Goal: Task Accomplishment & Management: Manage account settings

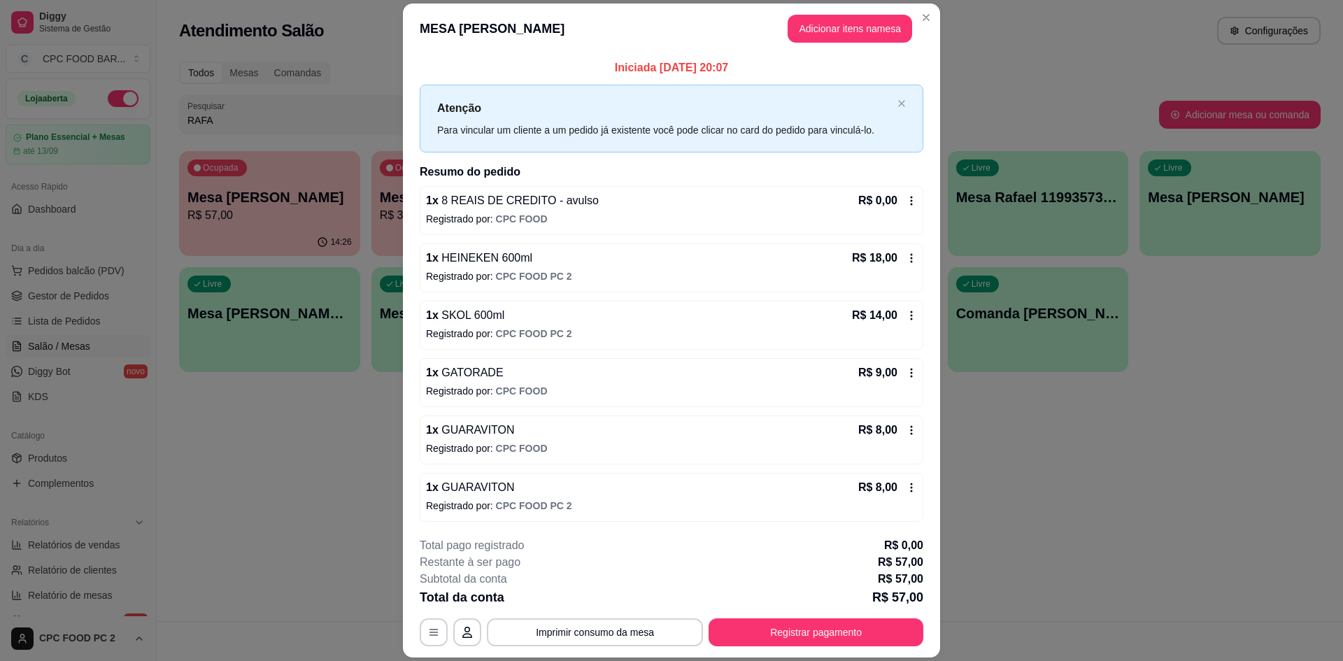
scroll to position [1, 0]
click at [636, 633] on button "Imprimir consumo da mesa" at bounding box center [595, 632] width 216 height 28
click at [852, 620] on button "Registrar pagamento" at bounding box center [815, 632] width 215 height 28
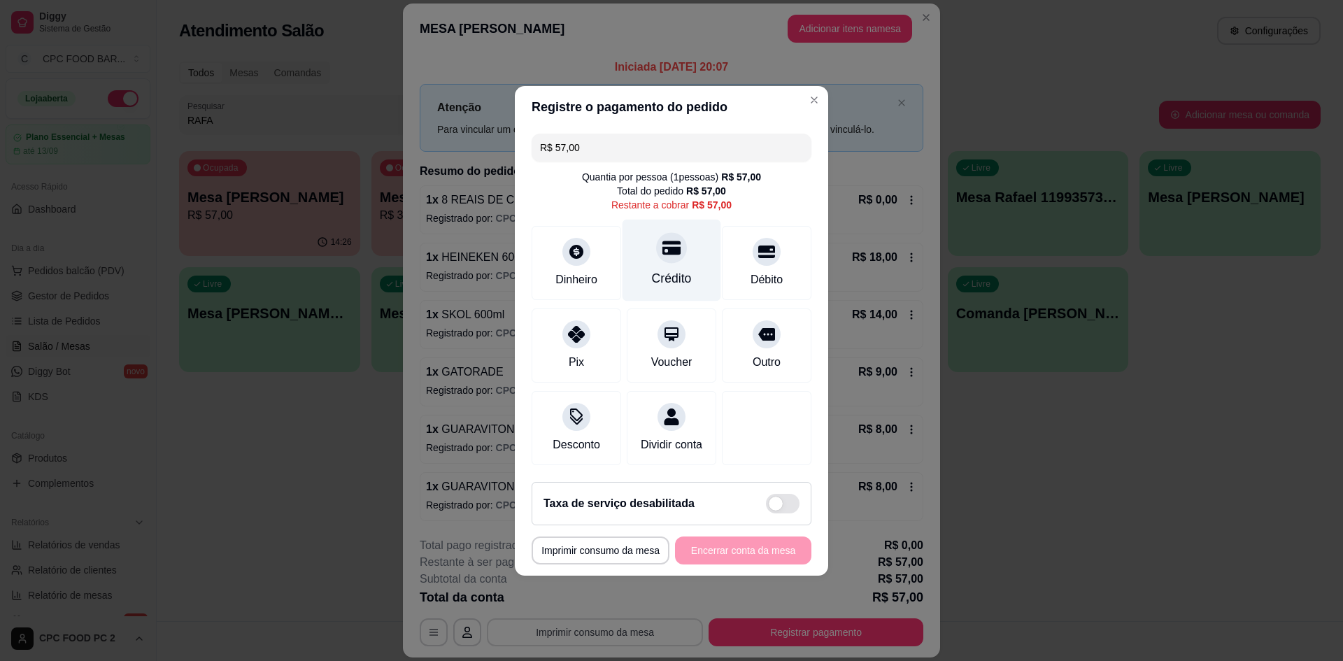
click at [669, 256] on div at bounding box center [671, 247] width 31 height 31
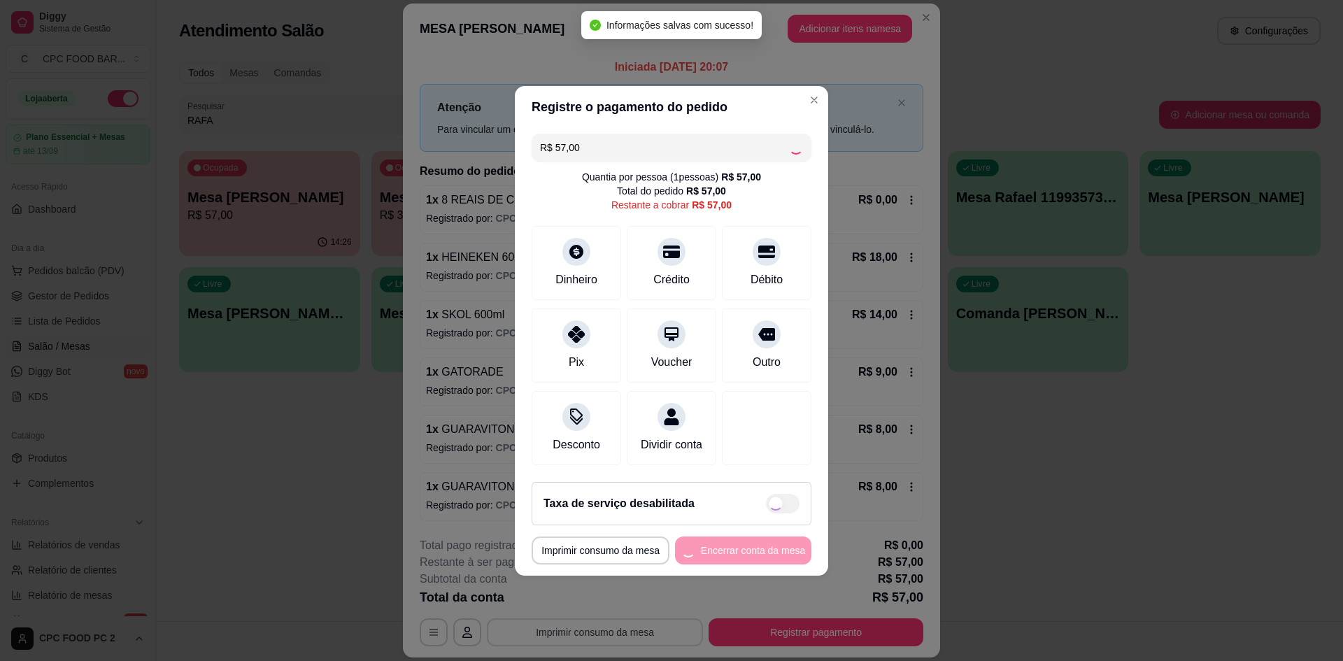
type input "R$ 0,00"
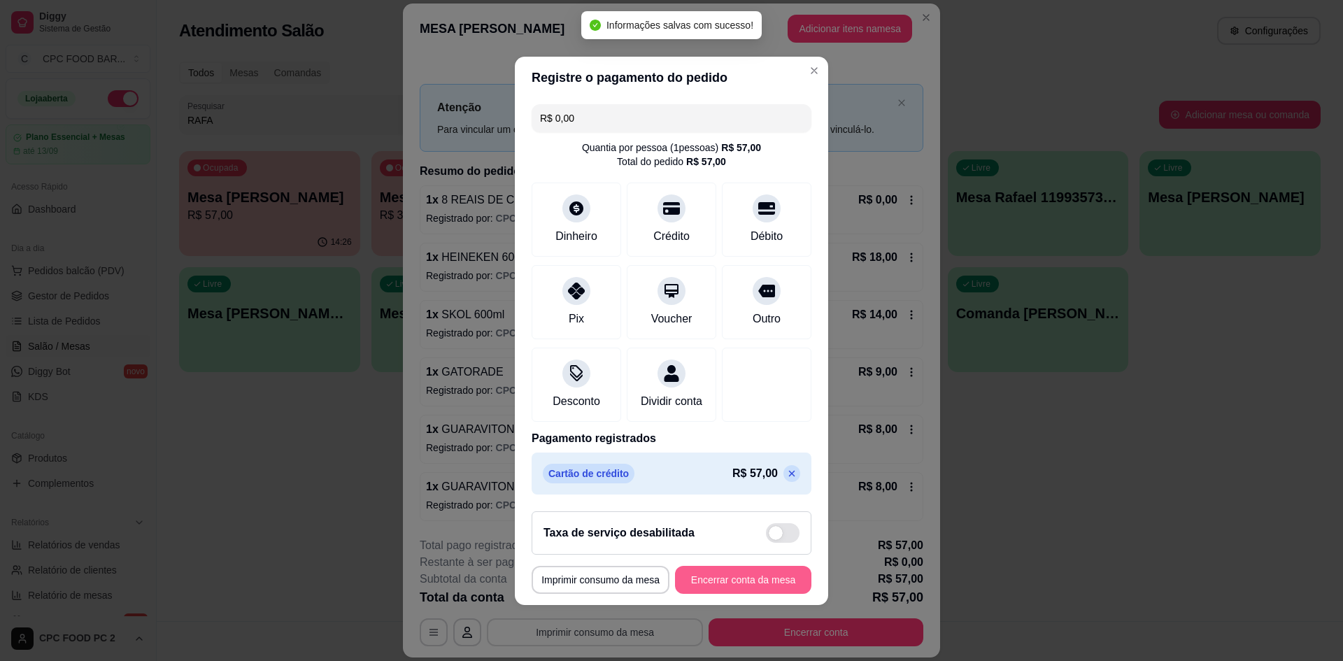
click at [752, 584] on button "Encerrar conta da mesa" at bounding box center [743, 580] width 136 height 28
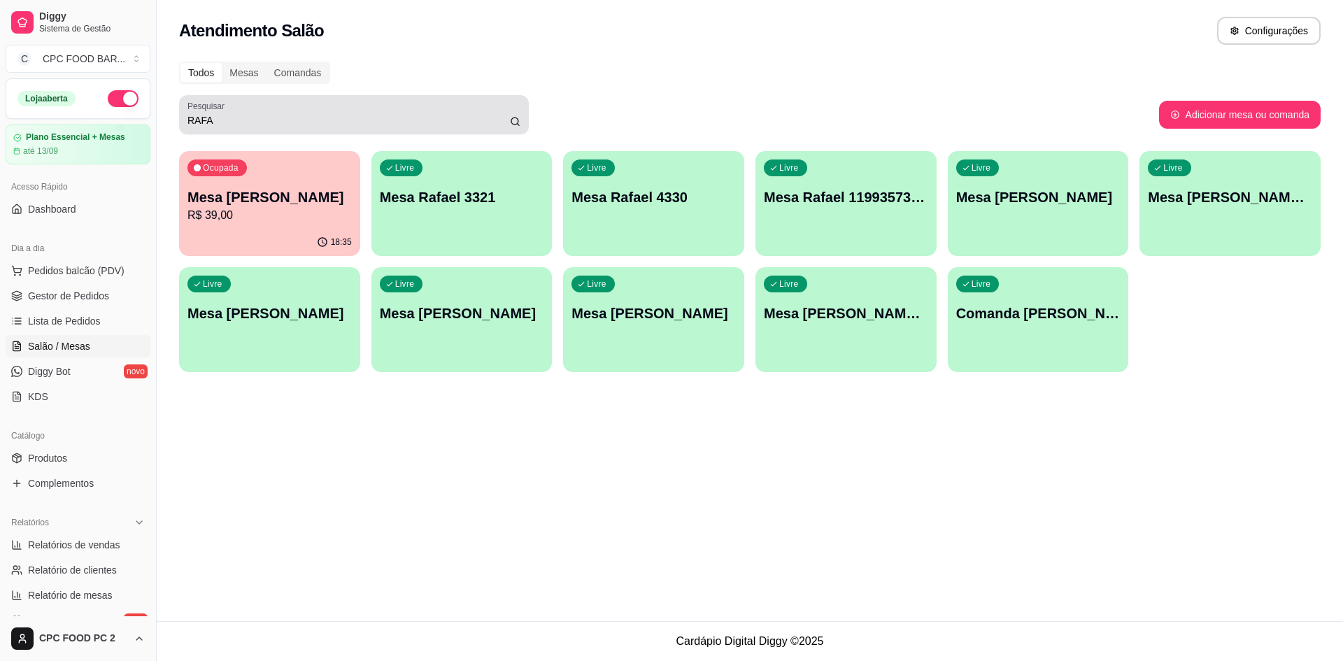
click at [490, 100] on div "Pesquisar RAFA" at bounding box center [354, 114] width 350 height 39
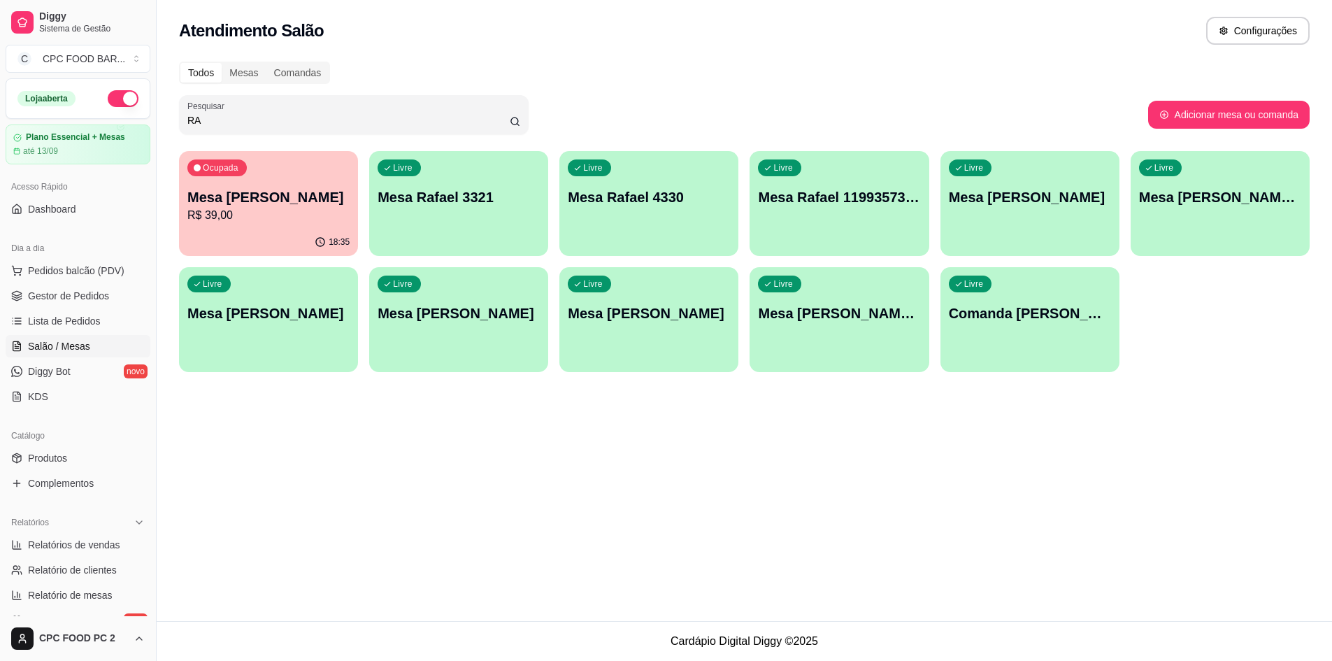
type input "R"
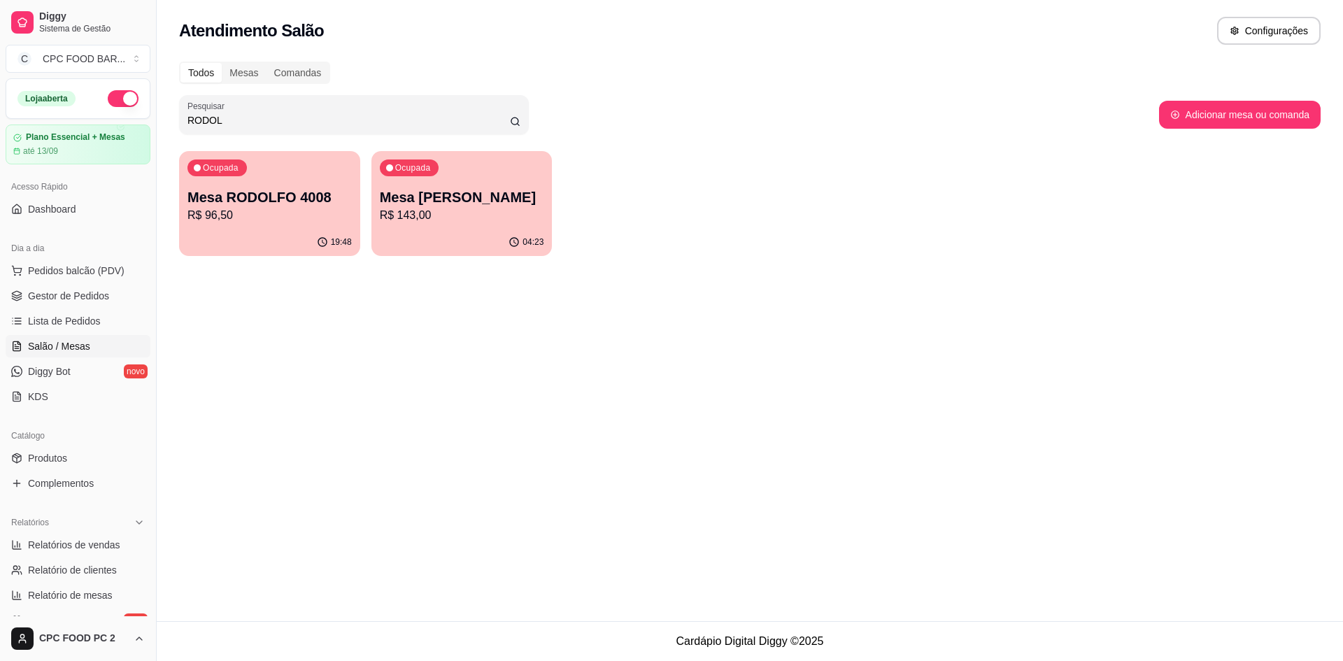
type input "RODOL"
click at [496, 177] on div "Ocupada Mesa [PERSON_NAME] R$ 143,00" at bounding box center [462, 190] width 176 height 76
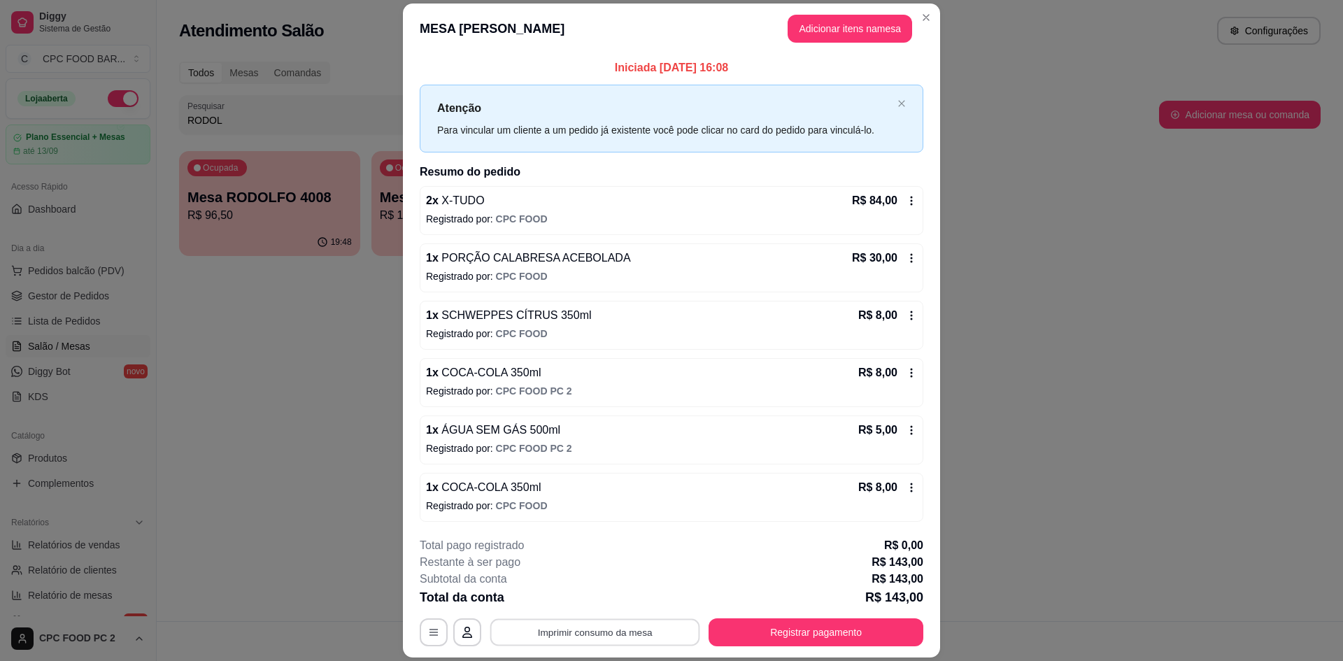
click at [583, 634] on button "Imprimir consumo da mesa" at bounding box center [595, 632] width 210 height 27
click at [708, 634] on button "Registrar pagamento" at bounding box center [815, 632] width 215 height 28
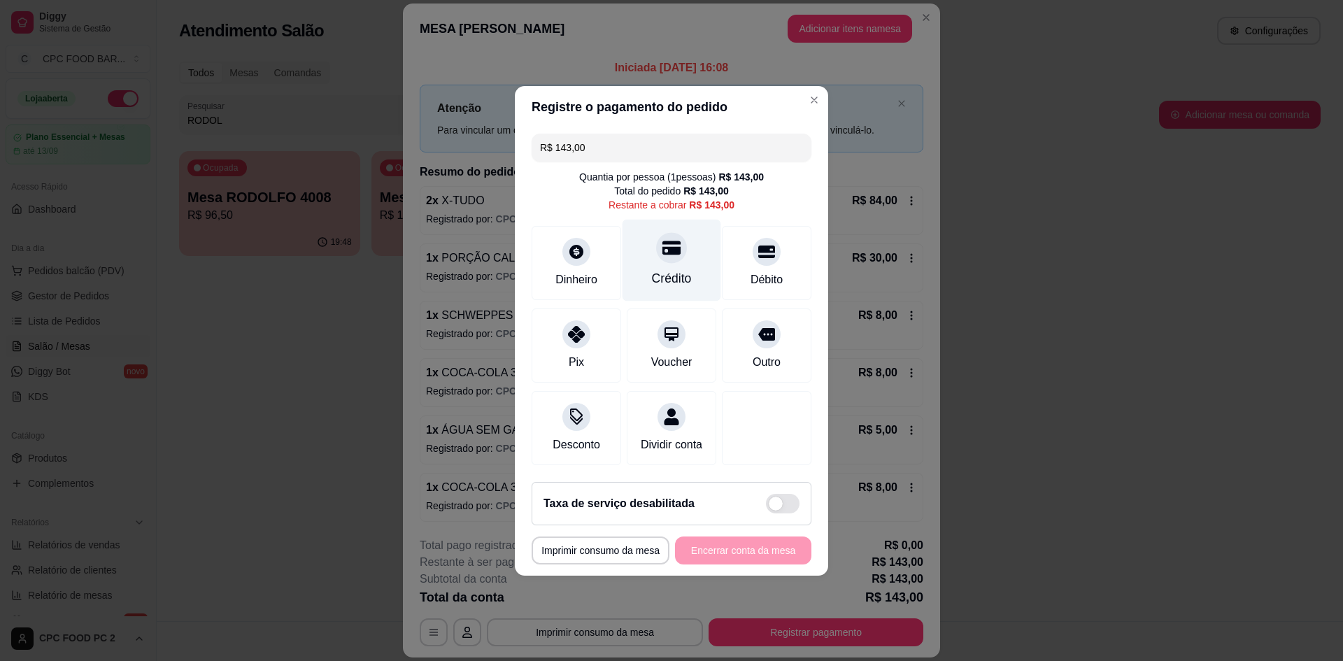
click at [666, 269] on div "Crédito" at bounding box center [672, 278] width 40 height 18
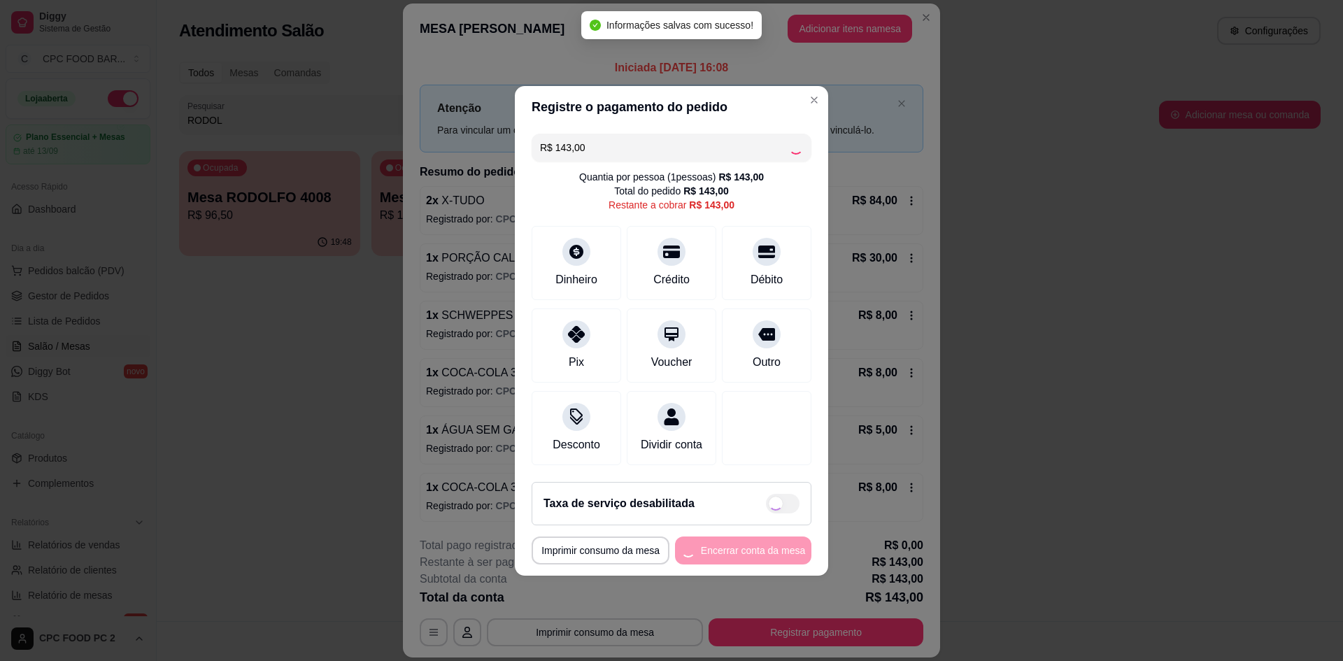
type input "R$ 0,00"
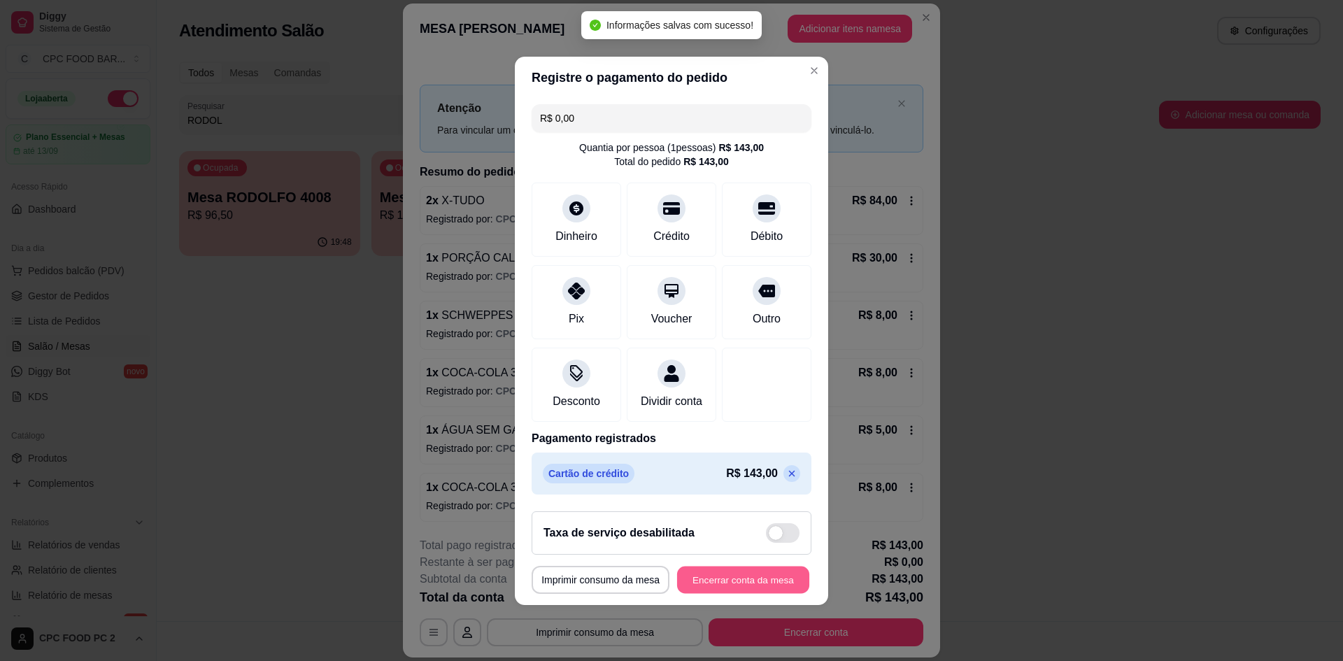
click at [754, 593] on button "Encerrar conta da mesa" at bounding box center [743, 579] width 132 height 27
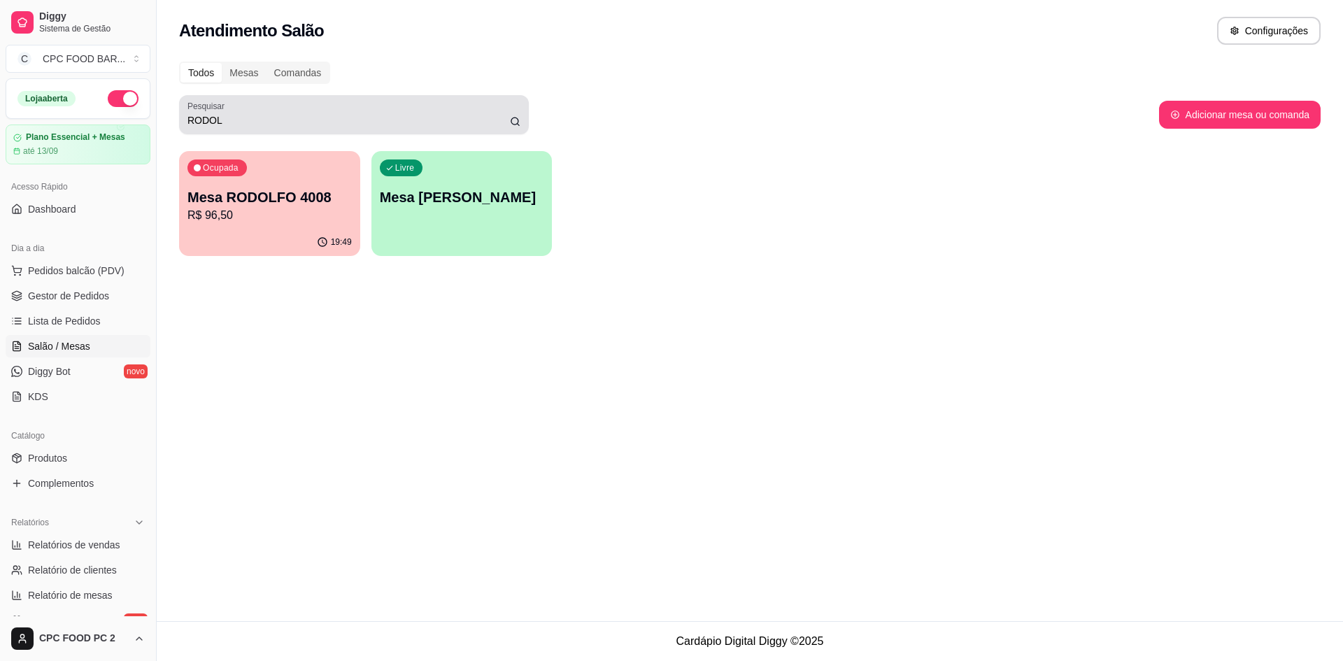
click at [422, 115] on input "RODOL" at bounding box center [348, 120] width 322 height 14
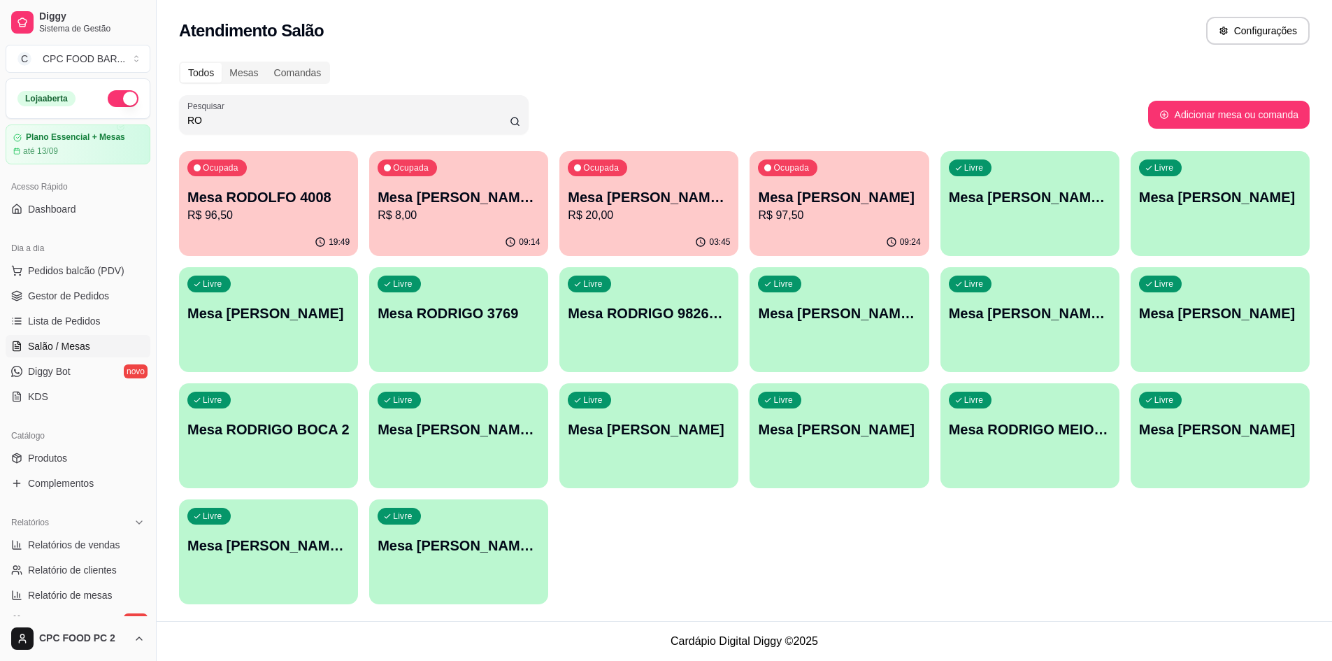
type input "R"
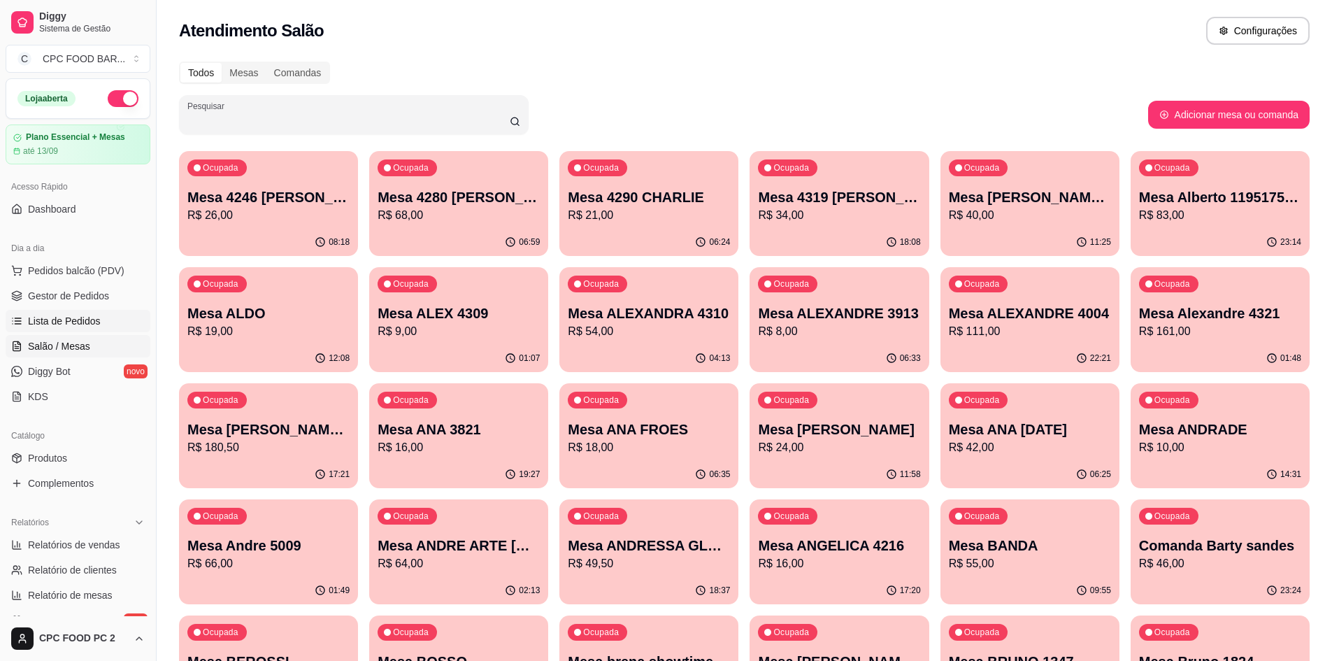
click at [97, 320] on span "Lista de Pedidos" at bounding box center [64, 321] width 73 height 14
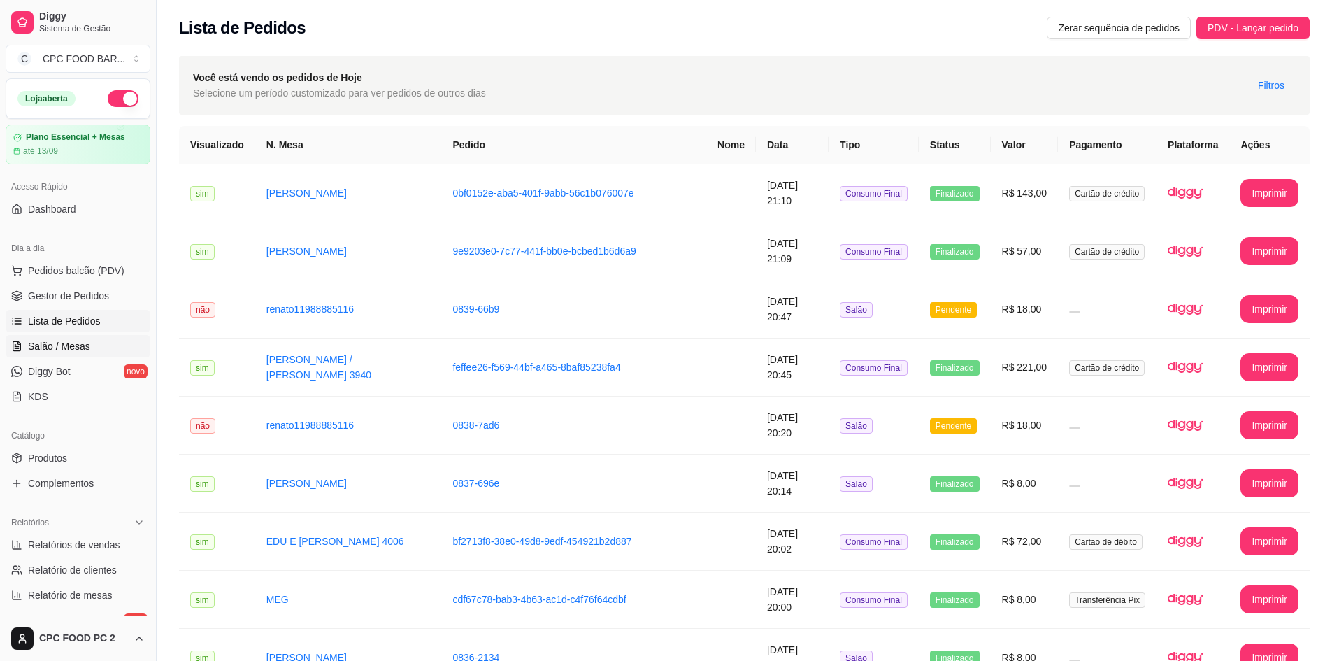
click at [85, 341] on span "Salão / Mesas" at bounding box center [59, 346] width 62 height 14
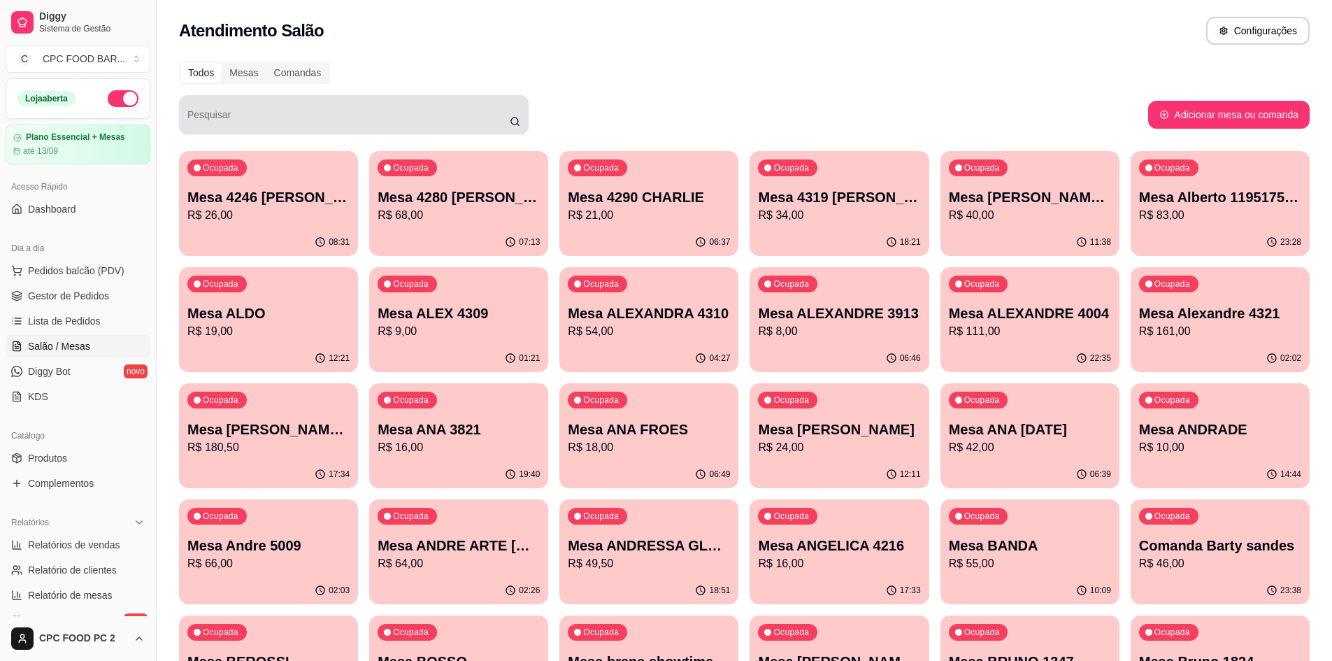
click at [257, 132] on div "Pesquisar" at bounding box center [354, 114] width 350 height 39
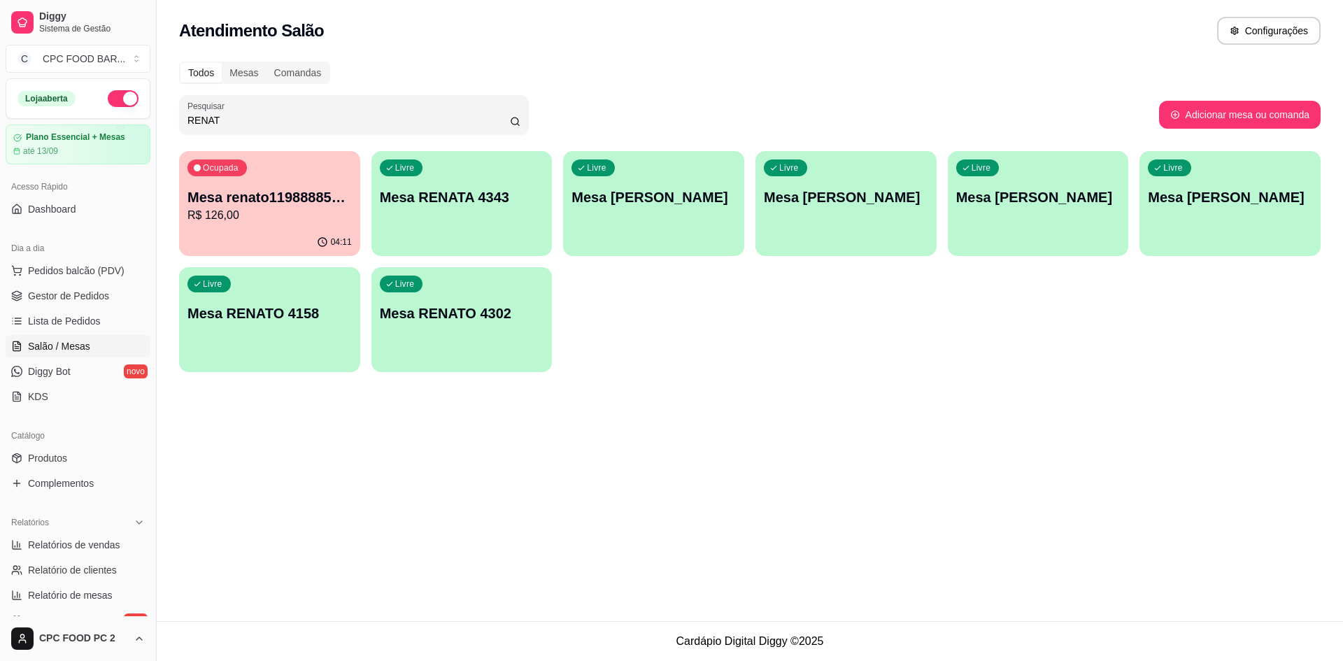
type input "RENAT"
click at [245, 208] on p "R$ 126,00" at bounding box center [269, 215] width 159 height 16
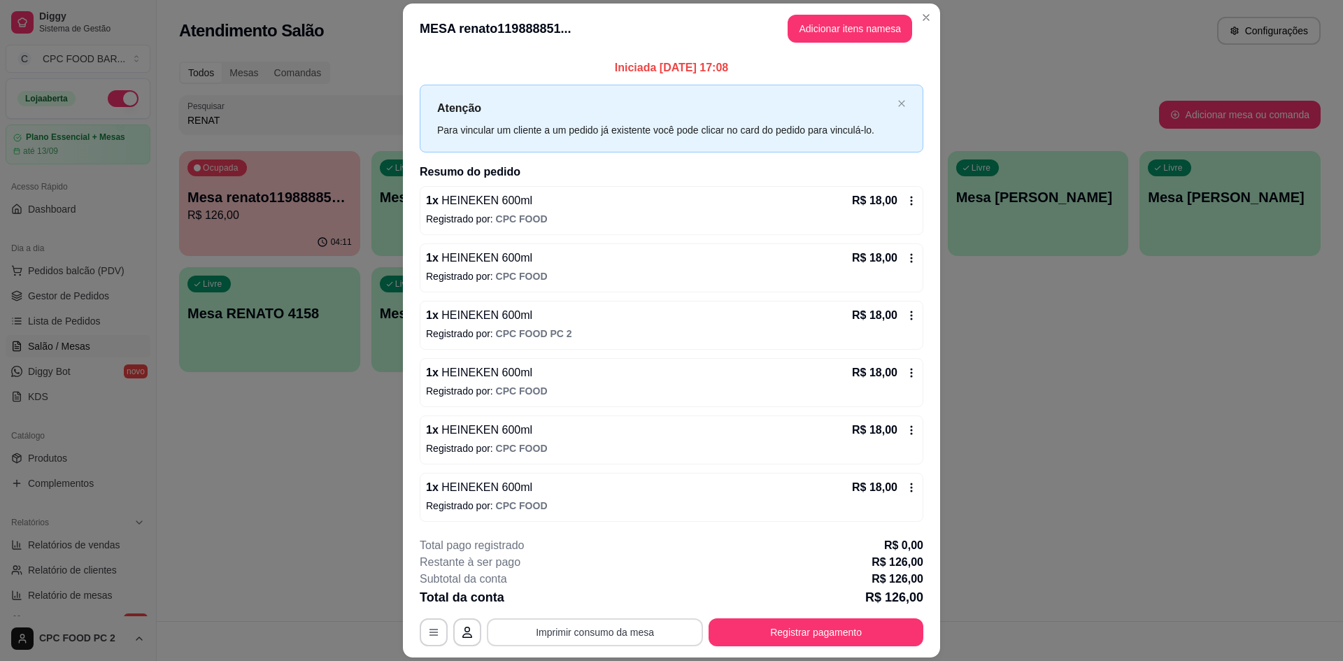
click at [594, 638] on button "Imprimir consumo da mesa" at bounding box center [595, 632] width 216 height 28
click at [811, 623] on button "Registrar pagamento" at bounding box center [815, 632] width 215 height 28
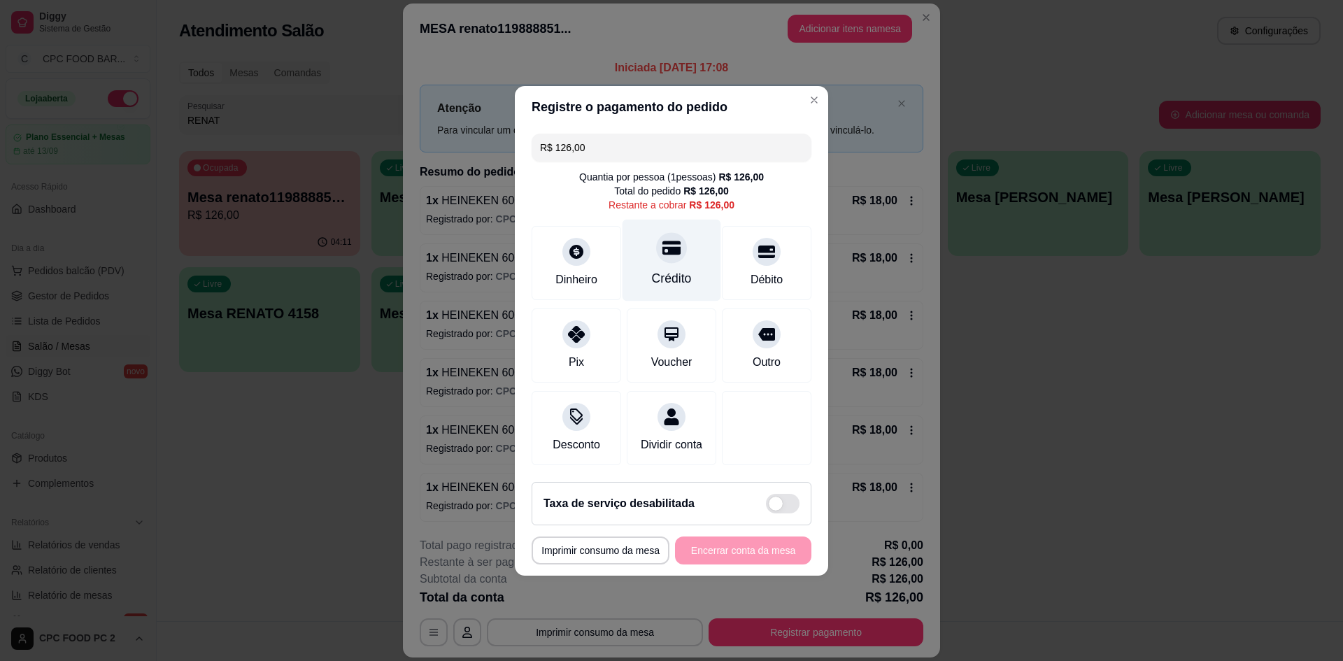
click at [662, 278] on div "Crédito" at bounding box center [672, 278] width 40 height 18
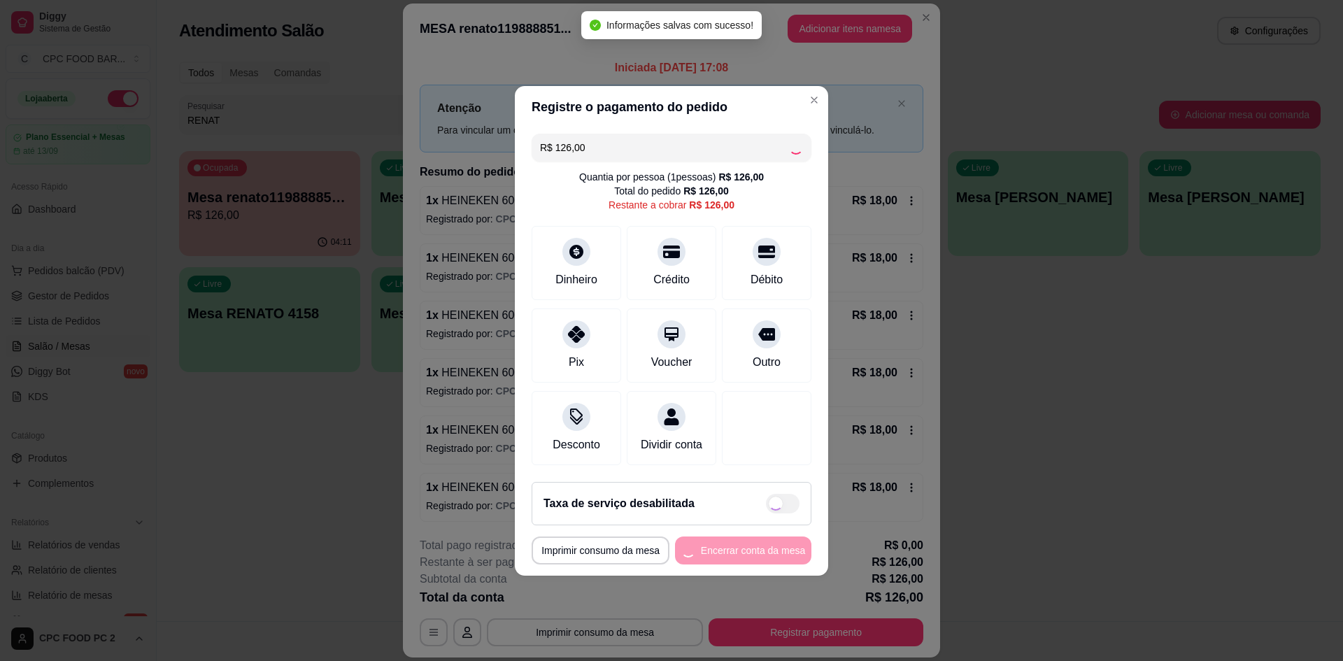
type input "R$ 0,00"
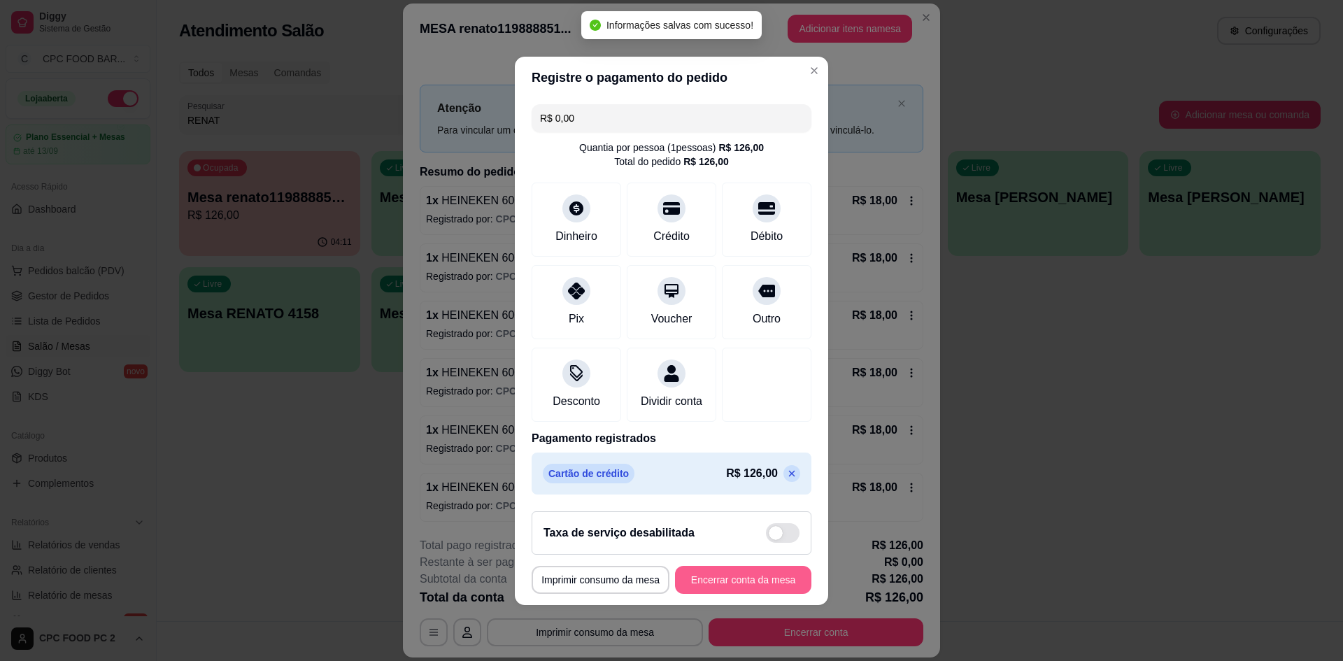
click at [769, 579] on button "Encerrar conta da mesa" at bounding box center [743, 580] width 136 height 28
